Goal: Transaction & Acquisition: Purchase product/service

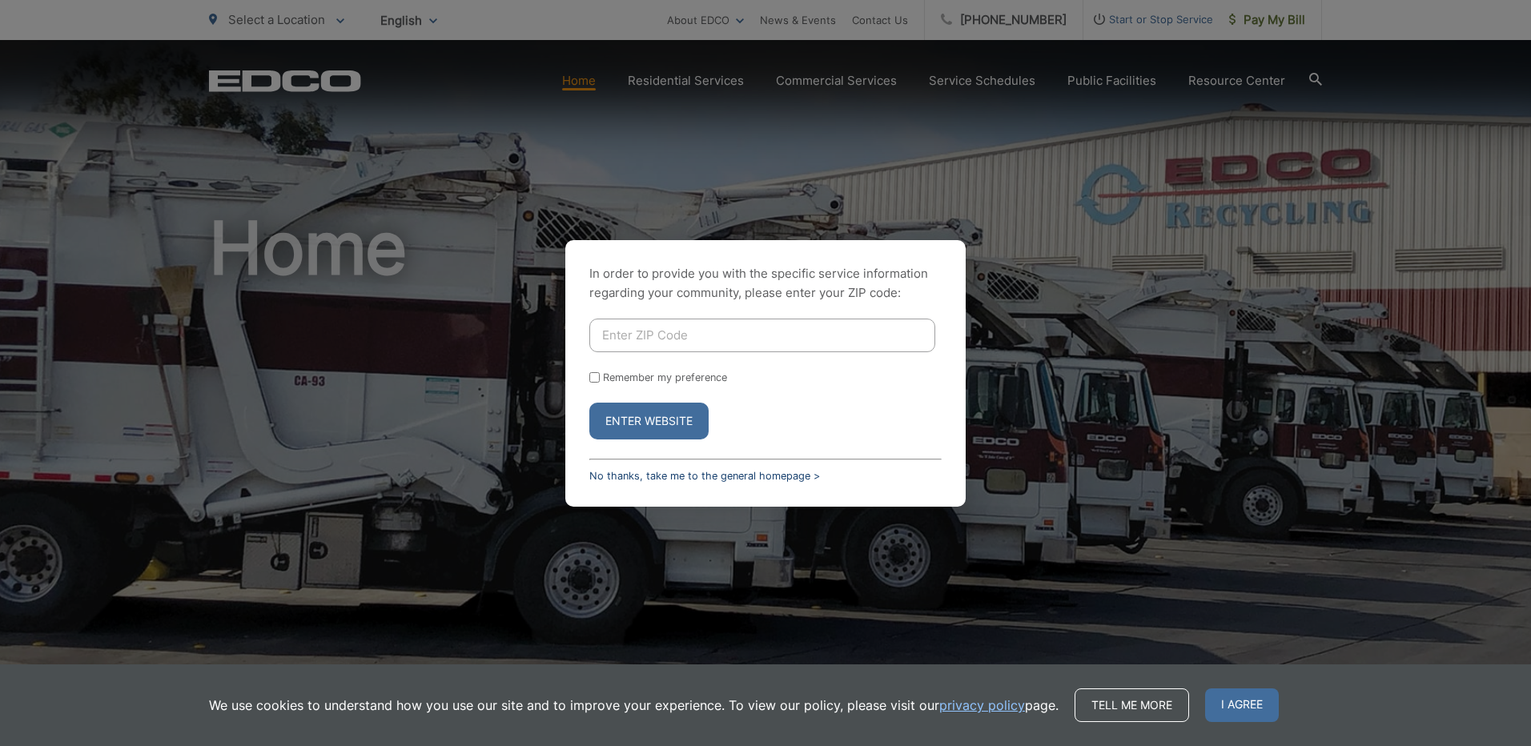
click at [641, 478] on link "No thanks, take me to the general homepage >" at bounding box center [704, 476] width 231 height 12
click at [639, 470] on link "No thanks, take me to the general homepage >" at bounding box center [704, 476] width 231 height 12
click at [639, 473] on link "No thanks, take me to the general homepage >" at bounding box center [704, 476] width 231 height 12
click at [605, 476] on link "No thanks, take me to the general homepage >" at bounding box center [704, 476] width 231 height 12
click at [591, 474] on link "No thanks, take me to the general homepage >" at bounding box center [704, 476] width 231 height 12
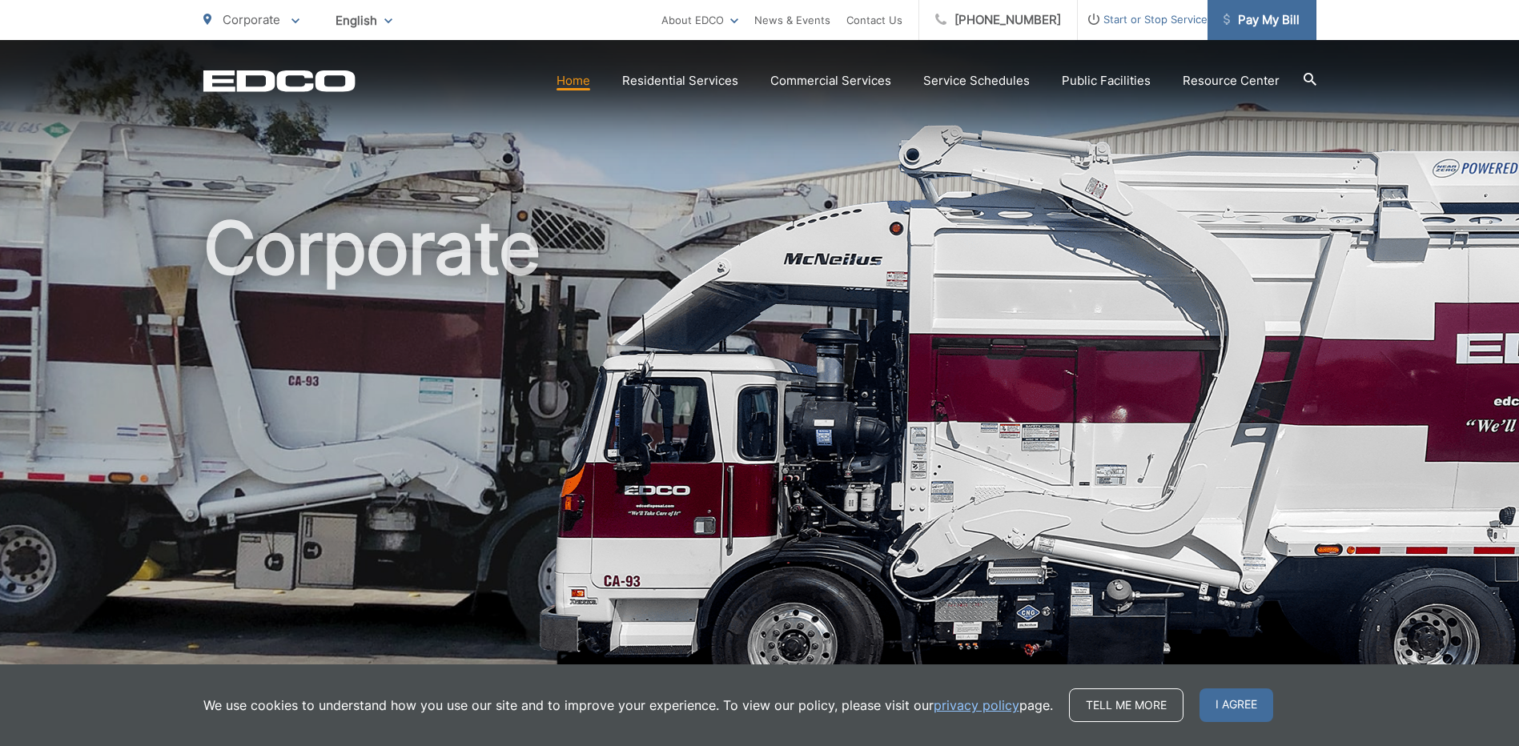
click at [1251, 25] on span "Pay My Bill" at bounding box center [1261, 19] width 76 height 19
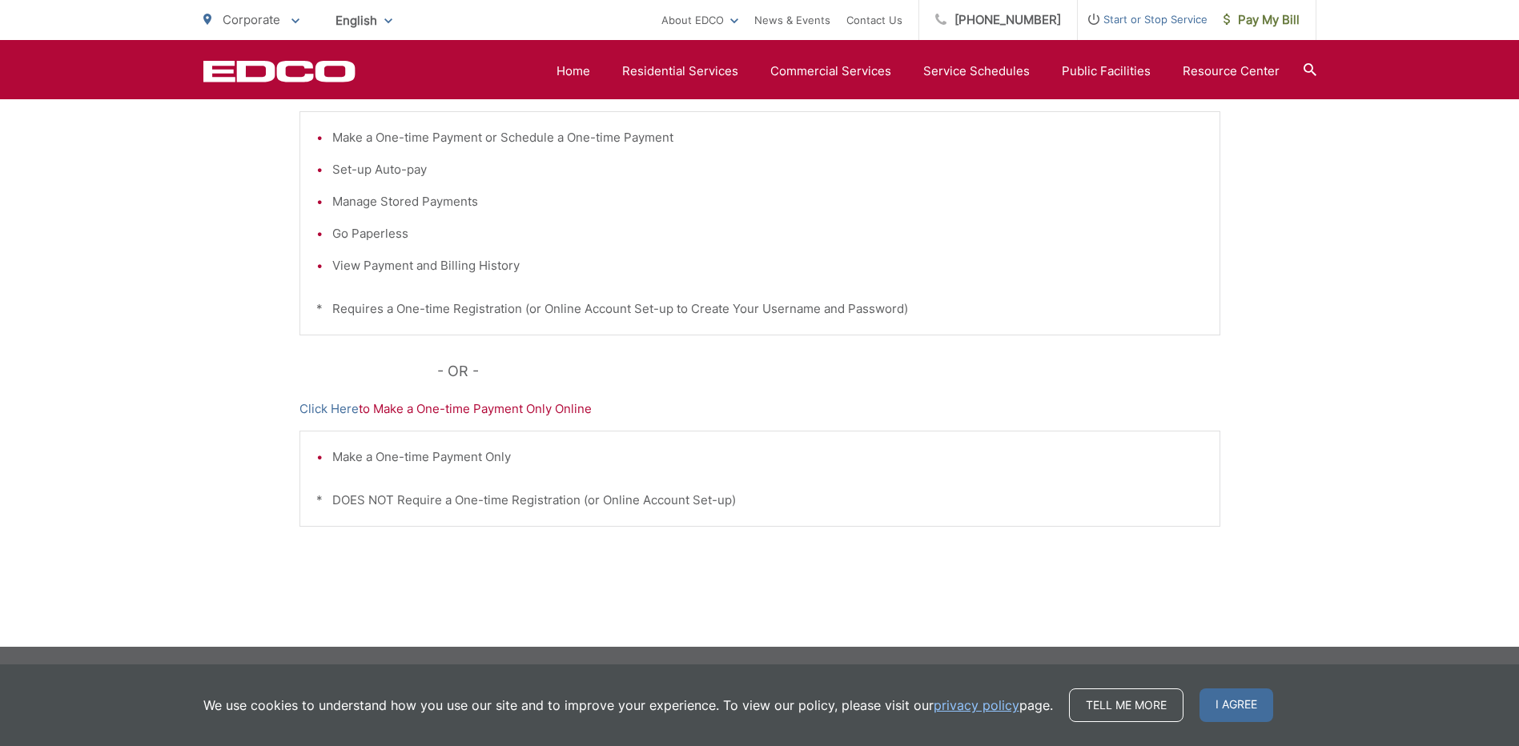
scroll to position [152, 0]
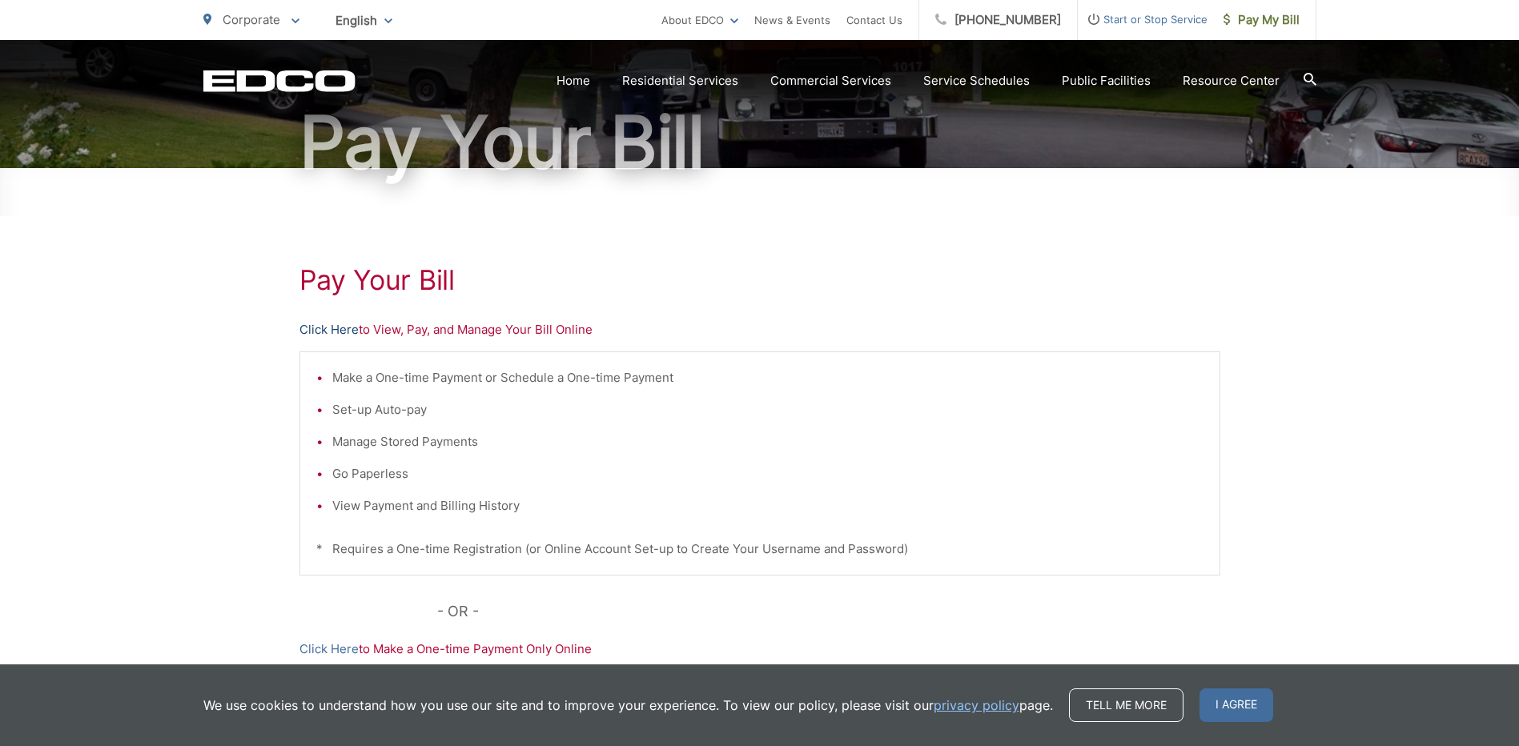
click at [310, 327] on link "Click Here" at bounding box center [328, 329] width 59 height 19
click at [1243, 18] on span "Pay My Bill" at bounding box center [1261, 19] width 76 height 19
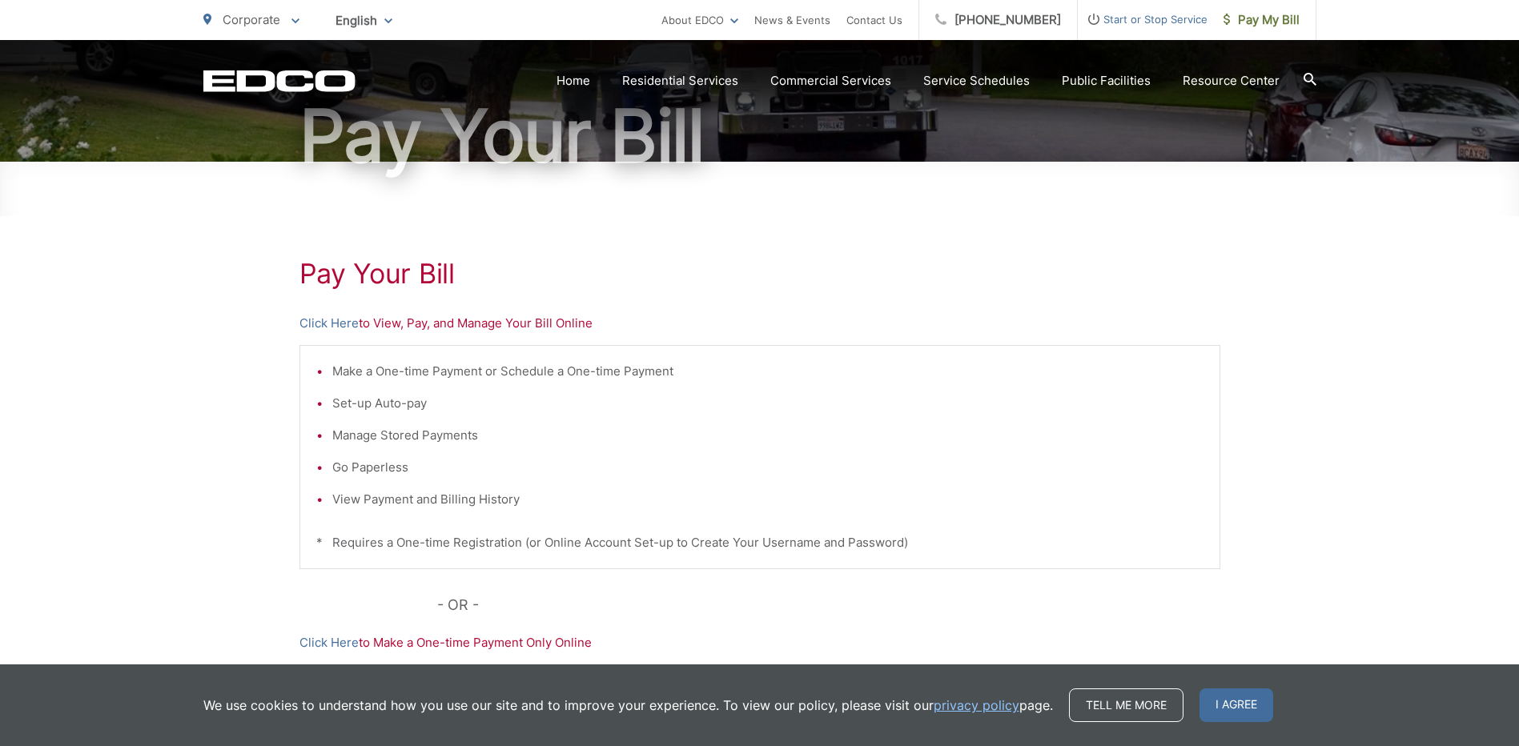
scroll to position [160, 0]
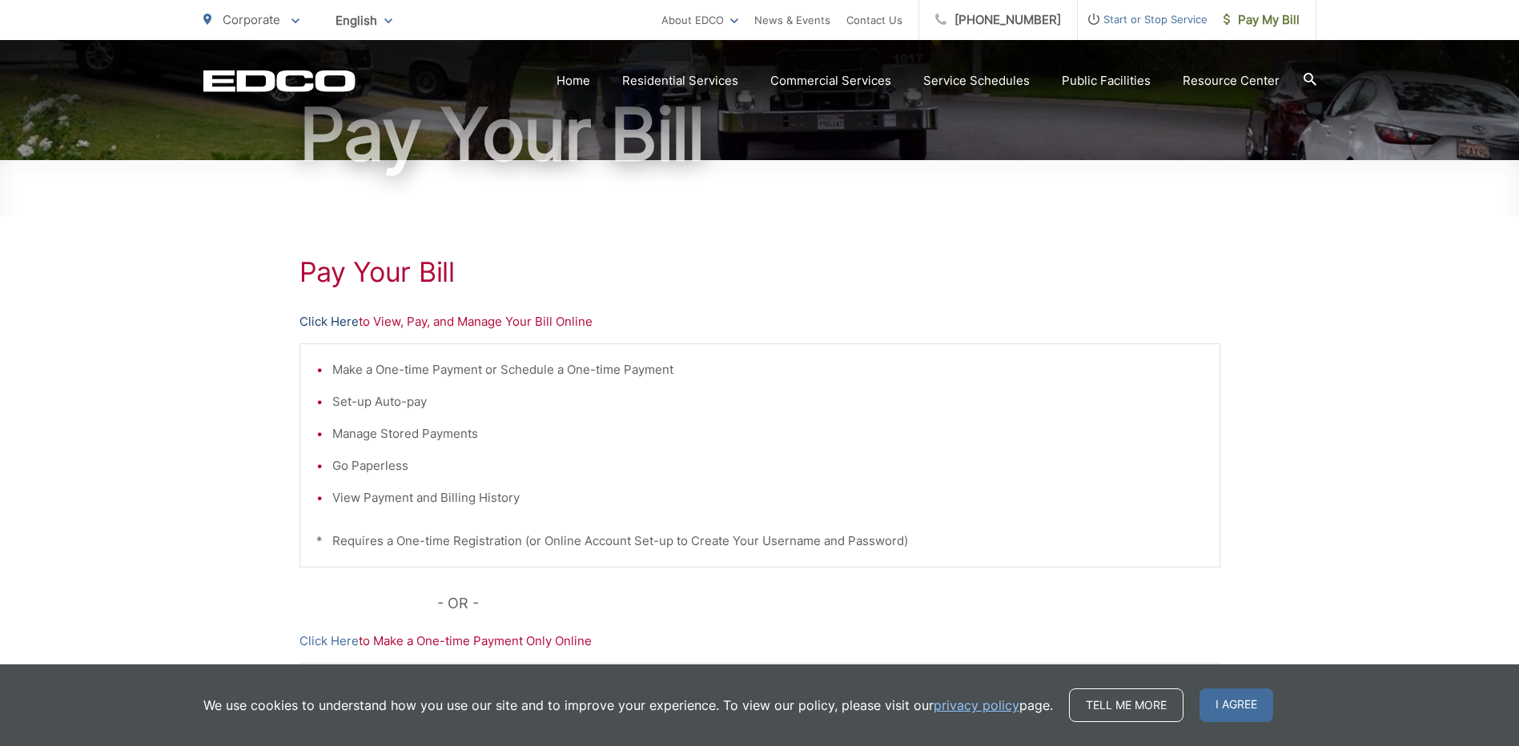
click at [340, 321] on link "Click Here" at bounding box center [328, 321] width 59 height 19
